Goal: Share content: Share content

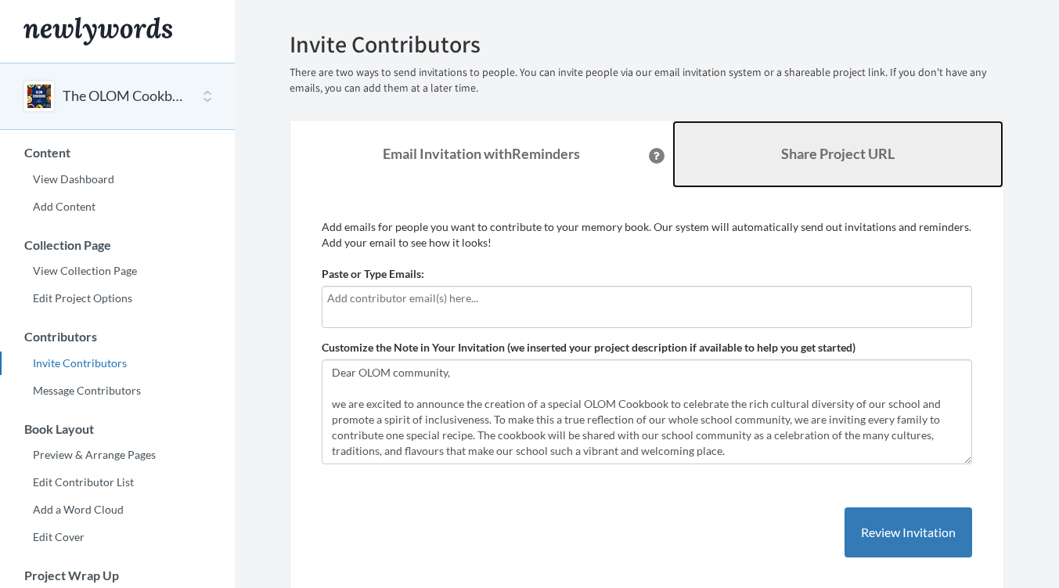
click at [797, 142] on link "Share Project URL" at bounding box center [838, 153] width 332 height 67
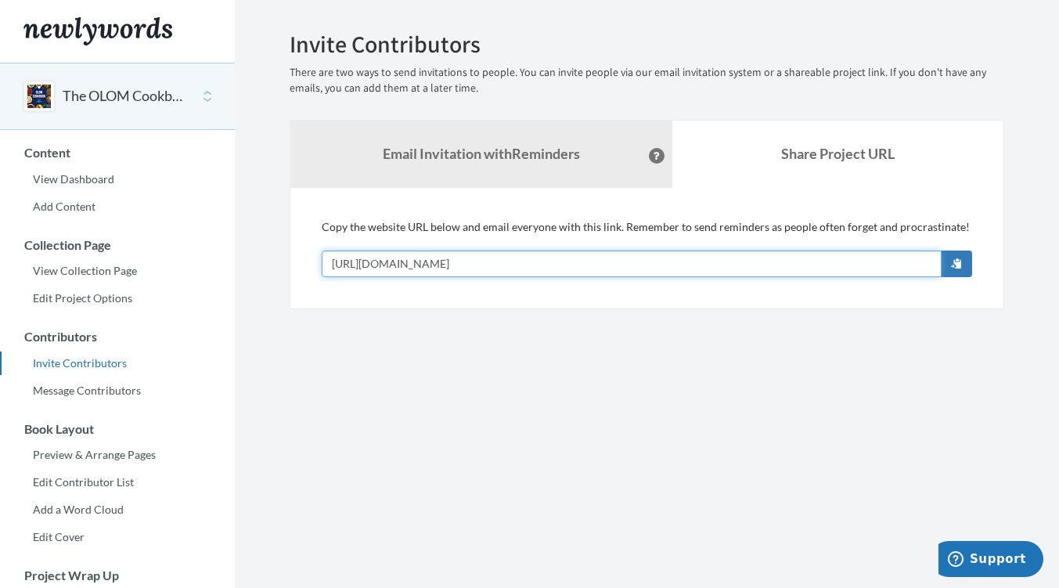
drag, startPoint x: 324, startPoint y: 257, endPoint x: 577, endPoint y: 253, distance: 253.5
click at [577, 253] on input "[URL][DOMAIN_NAME]" at bounding box center [632, 263] width 620 height 27
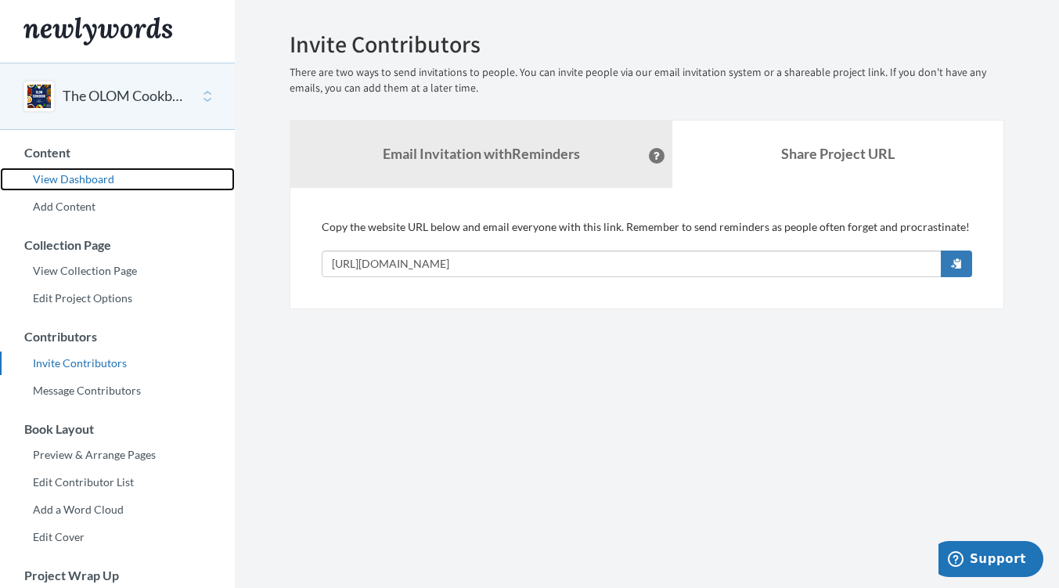
click at [95, 178] on link "View Dashboard" at bounding box center [117, 178] width 235 height 23
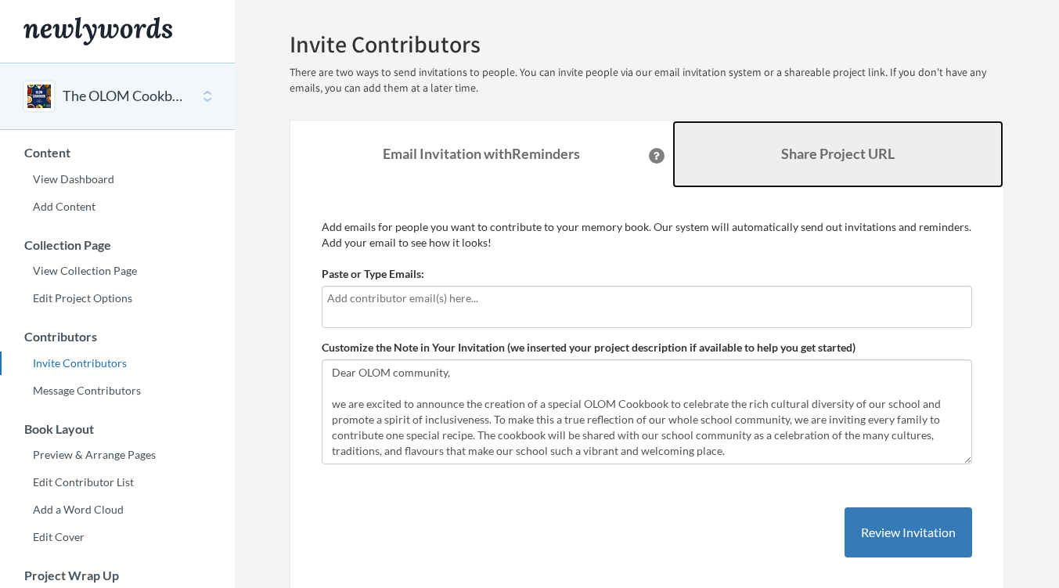
click at [774, 176] on link "Share Project URL" at bounding box center [838, 153] width 332 height 67
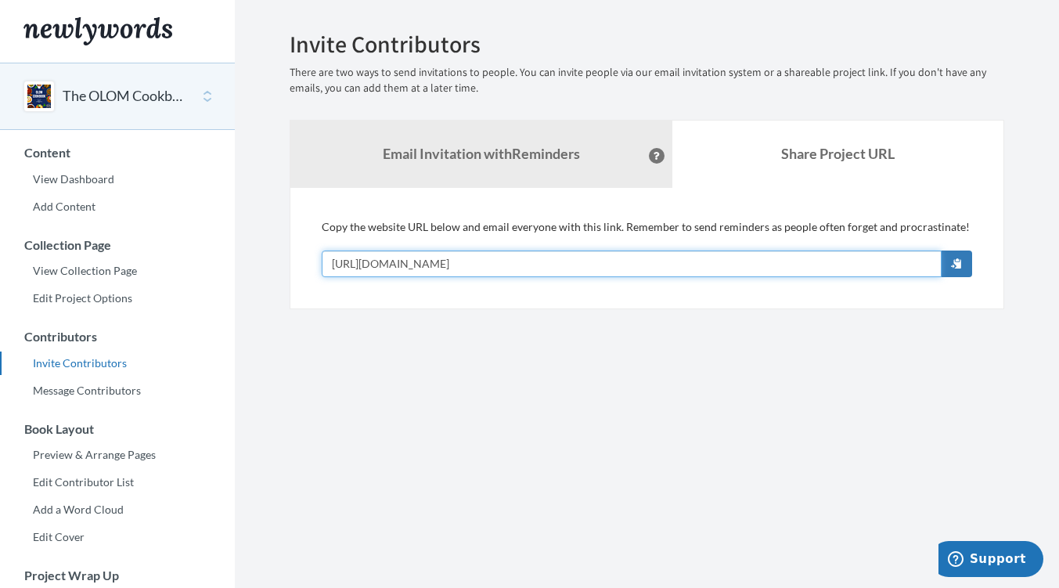
drag, startPoint x: 331, startPoint y: 255, endPoint x: 565, endPoint y: 250, distance: 234.0
click at [565, 250] on input "[URL][DOMAIN_NAME]" at bounding box center [632, 263] width 620 height 27
